Goal: Transaction & Acquisition: Purchase product/service

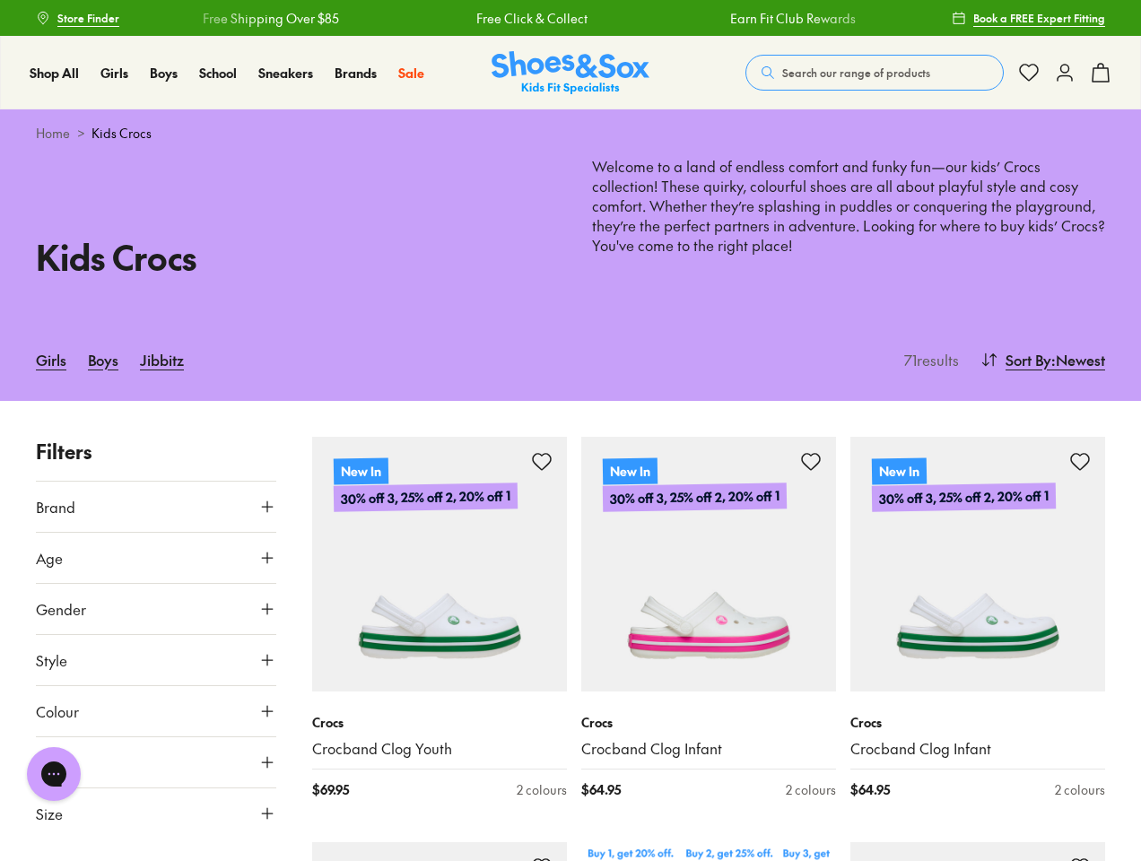
click at [875, 73] on span "Search our range of products" at bounding box center [856, 73] width 148 height 16
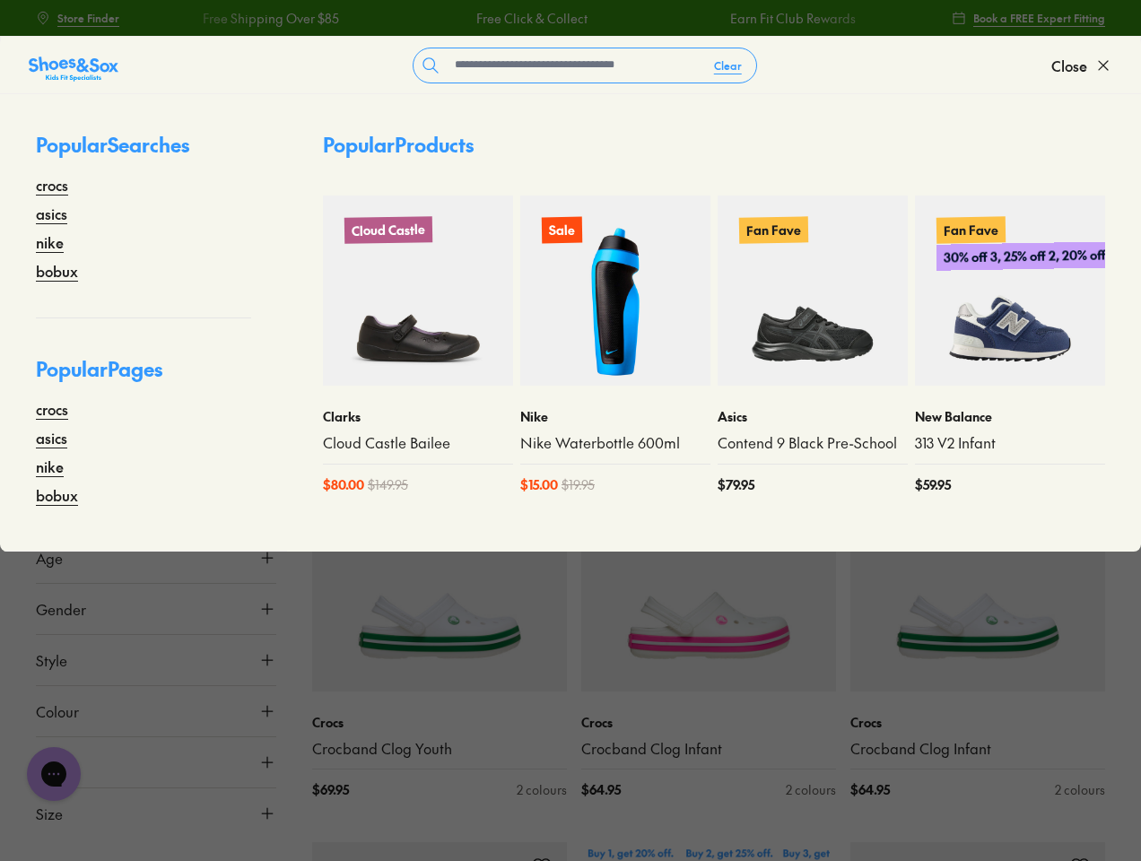
click at [728, 65] on button "Clear" at bounding box center [728, 65] width 57 height 32
click at [1082, 65] on span "Close" at bounding box center [1069, 66] width 36 height 22
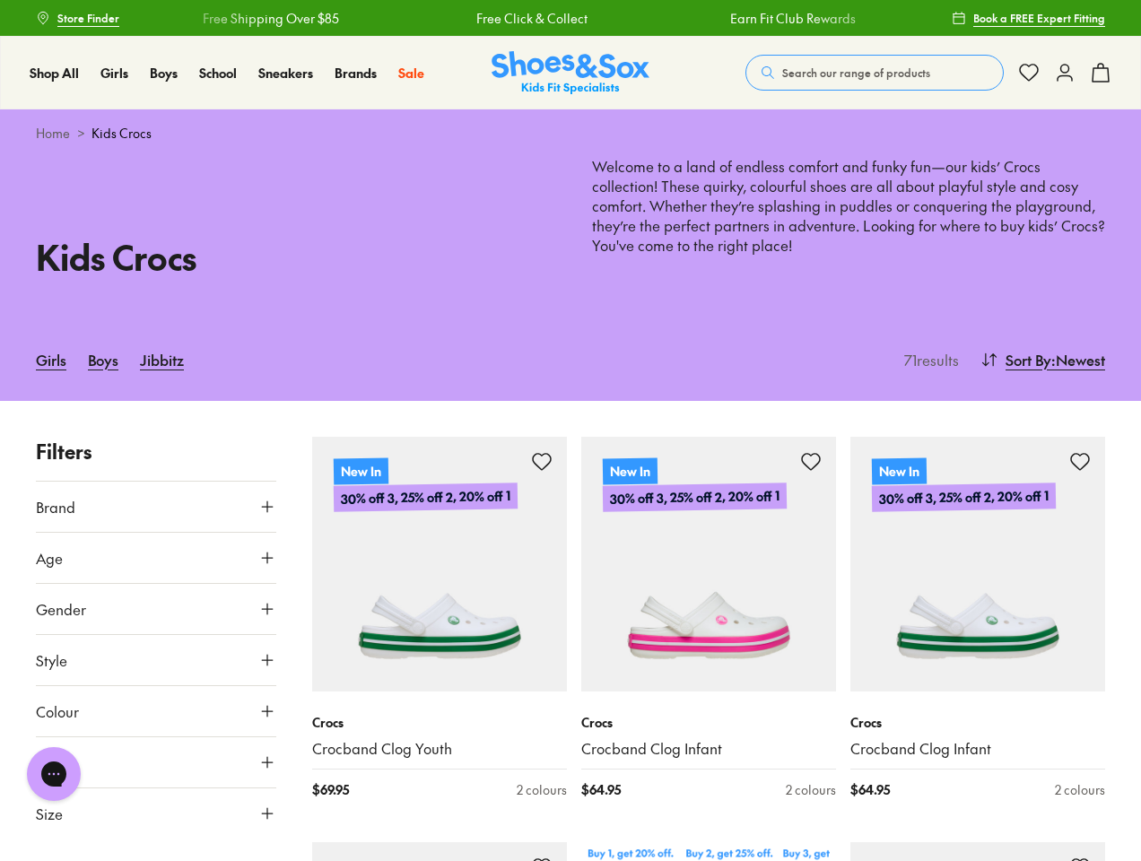
click at [1101, 73] on icon at bounding box center [1101, 73] width 22 height 22
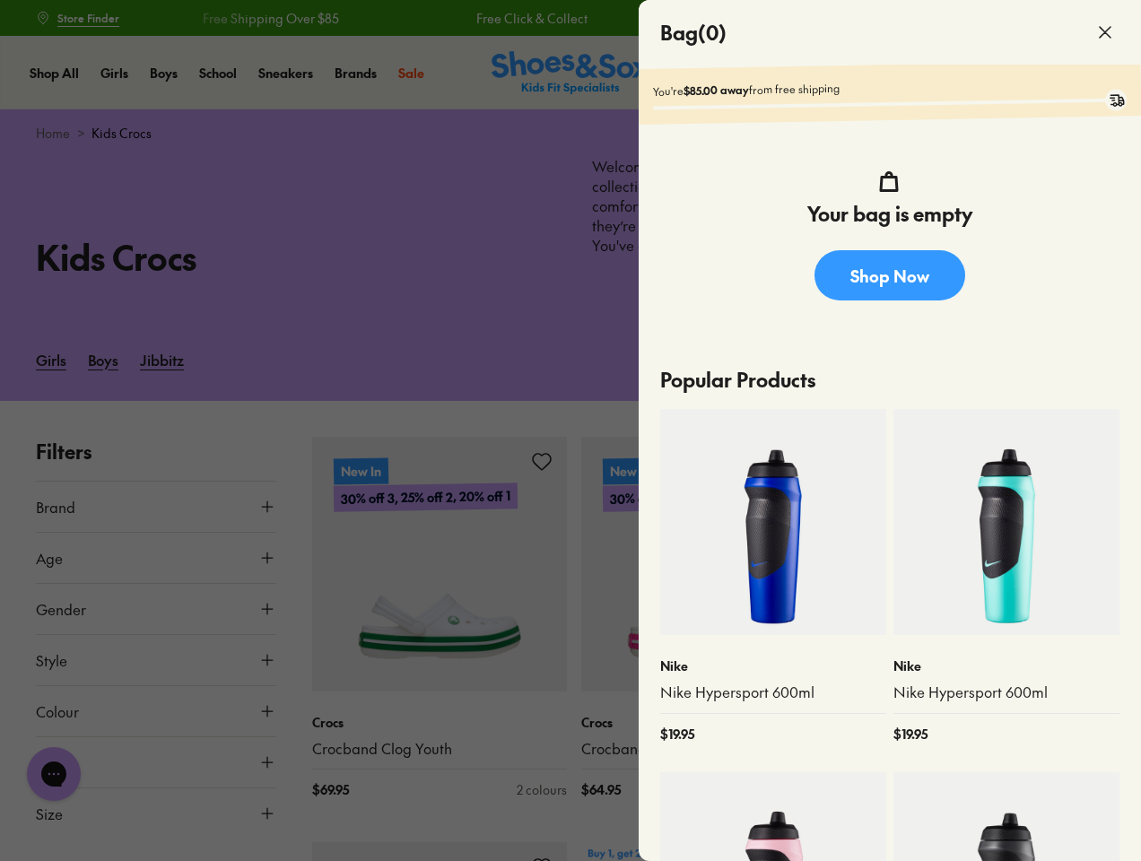
click at [1040, 360] on div at bounding box center [570, 430] width 1141 height 861
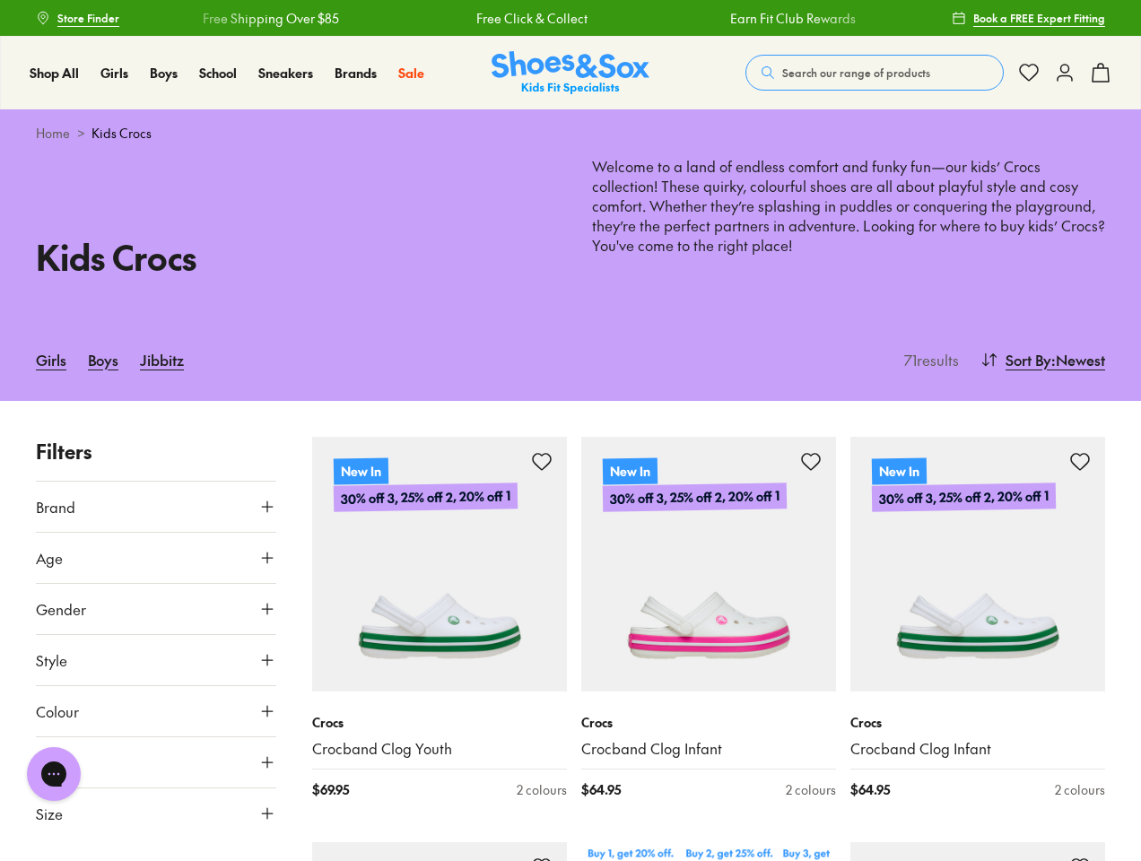
click at [156, 507] on button "Brand" at bounding box center [156, 507] width 240 height 50
click at [156, 558] on div "Crocs ( 70 )" at bounding box center [156, 550] width 240 height 22
click at [156, 609] on div at bounding box center [156, 607] width 240 height 36
